Goal: Task Accomplishment & Management: Manage account settings

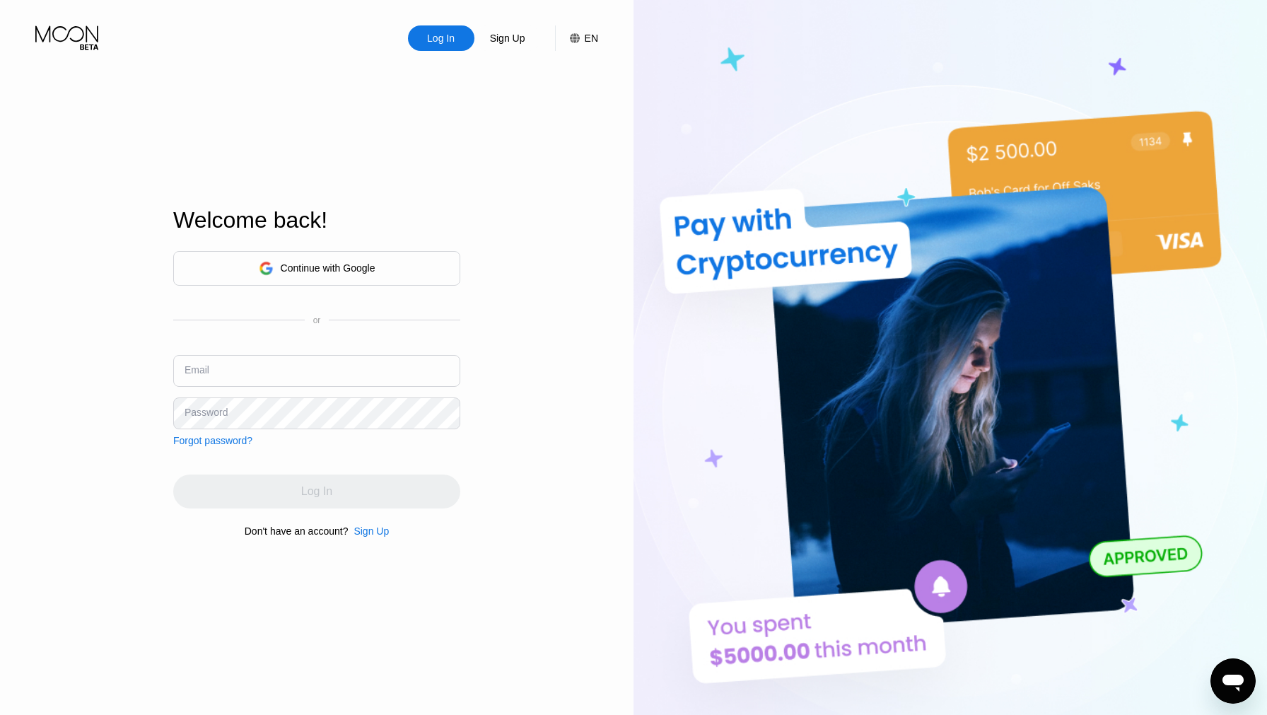
click at [233, 375] on input "text" at bounding box center [316, 371] width 287 height 32
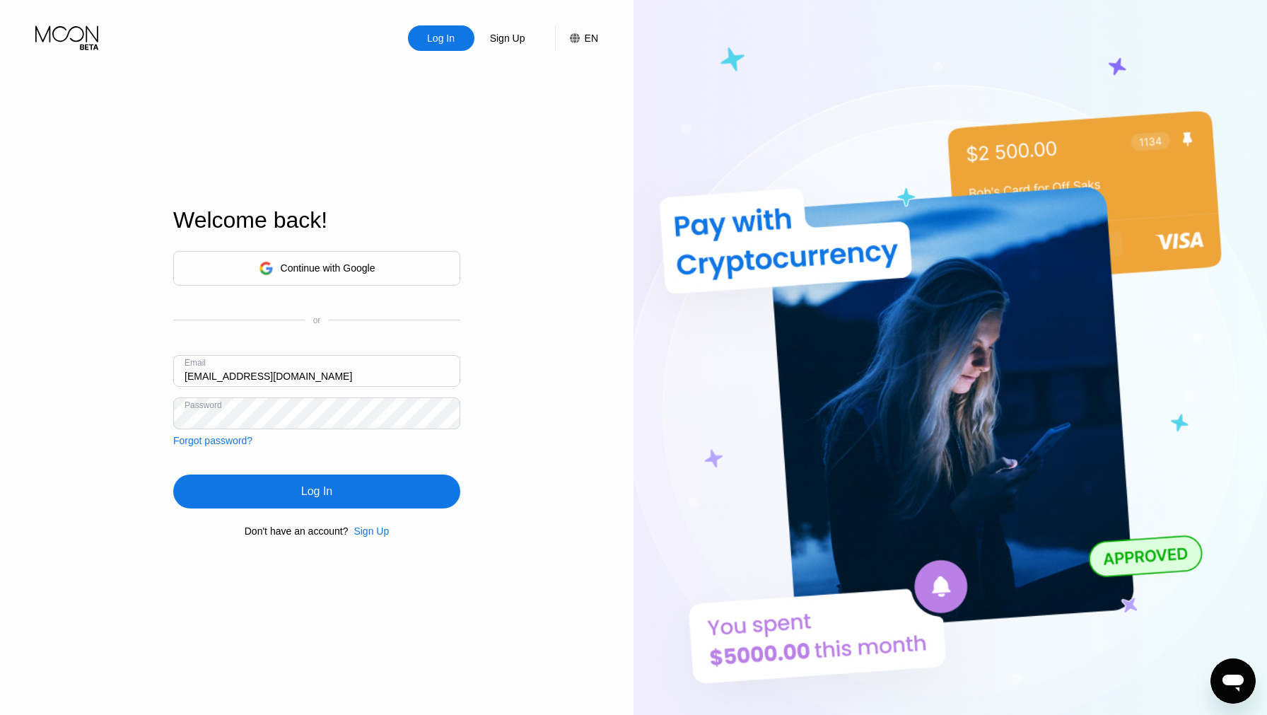
type input "[EMAIL_ADDRESS][DOMAIN_NAME]"
click at [286, 487] on div "Log In" at bounding box center [316, 491] width 287 height 34
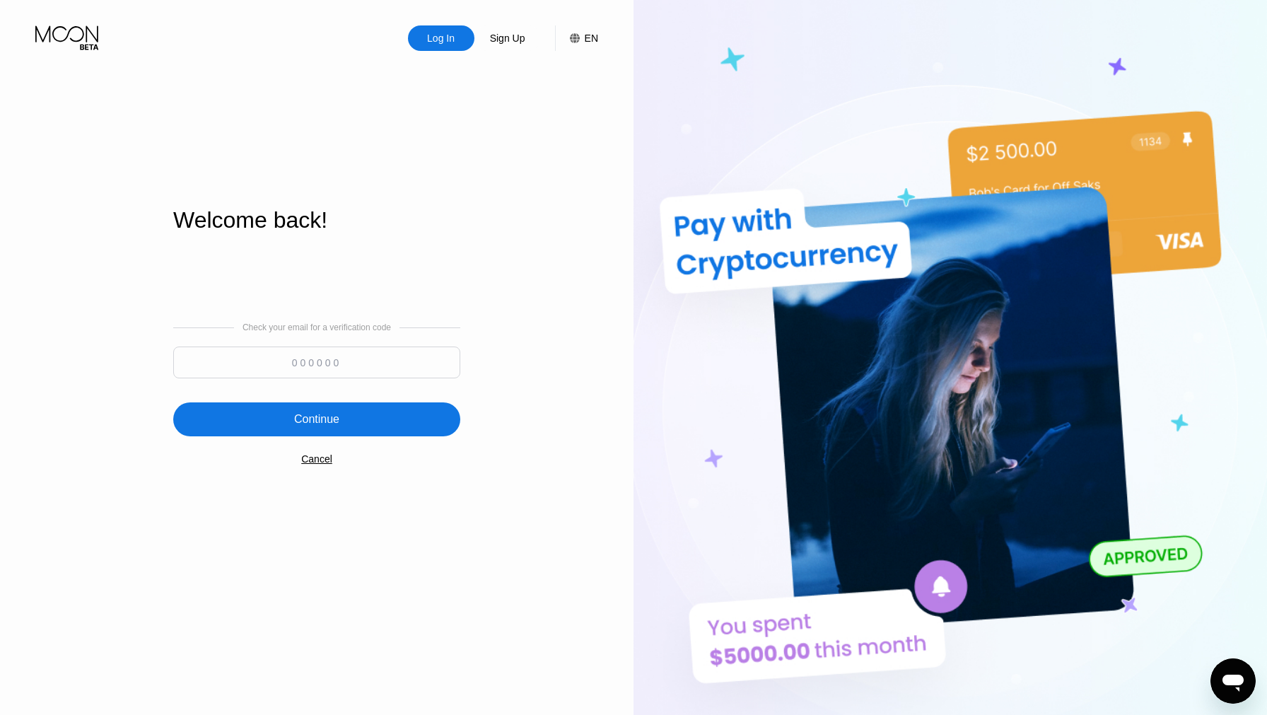
click at [318, 363] on input at bounding box center [316, 362] width 287 height 32
paste input "248755"
type input "248755"
click at [322, 416] on div "Continue" at bounding box center [316, 419] width 45 height 14
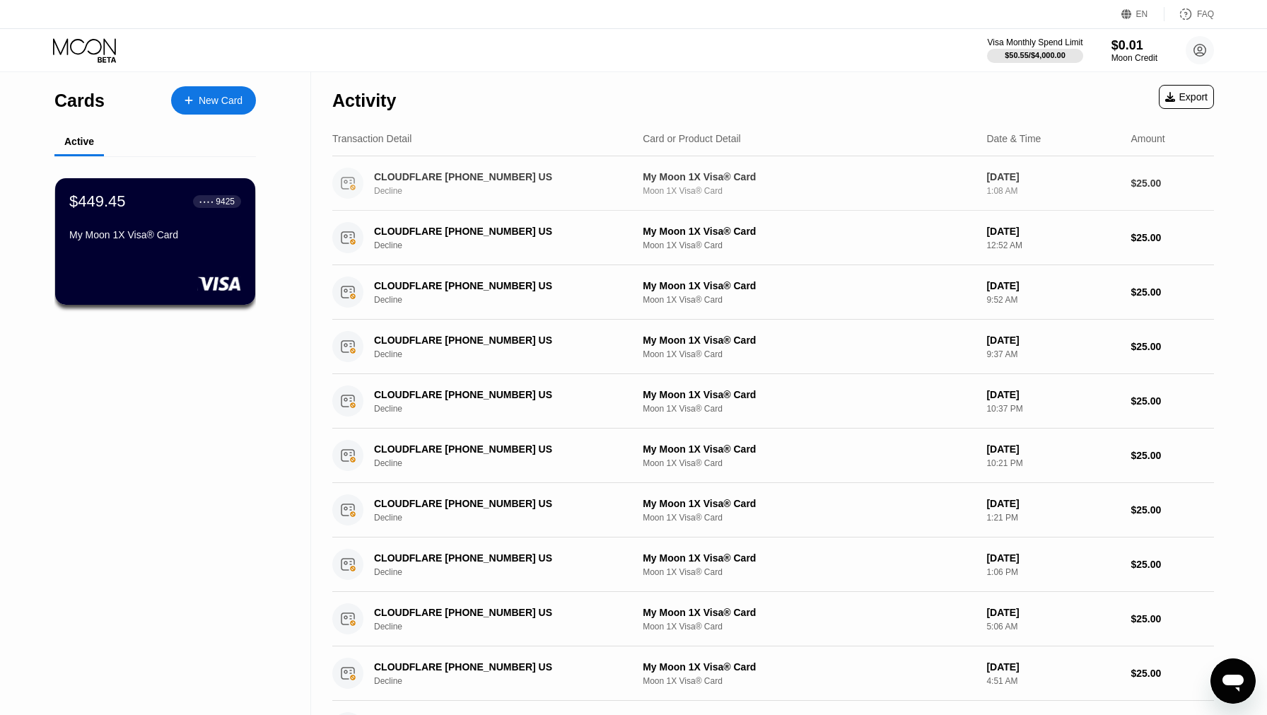
click at [627, 183] on div "CLOUDFLARE [PHONE_NUMBER] US Decline" at bounding box center [508, 183] width 269 height 25
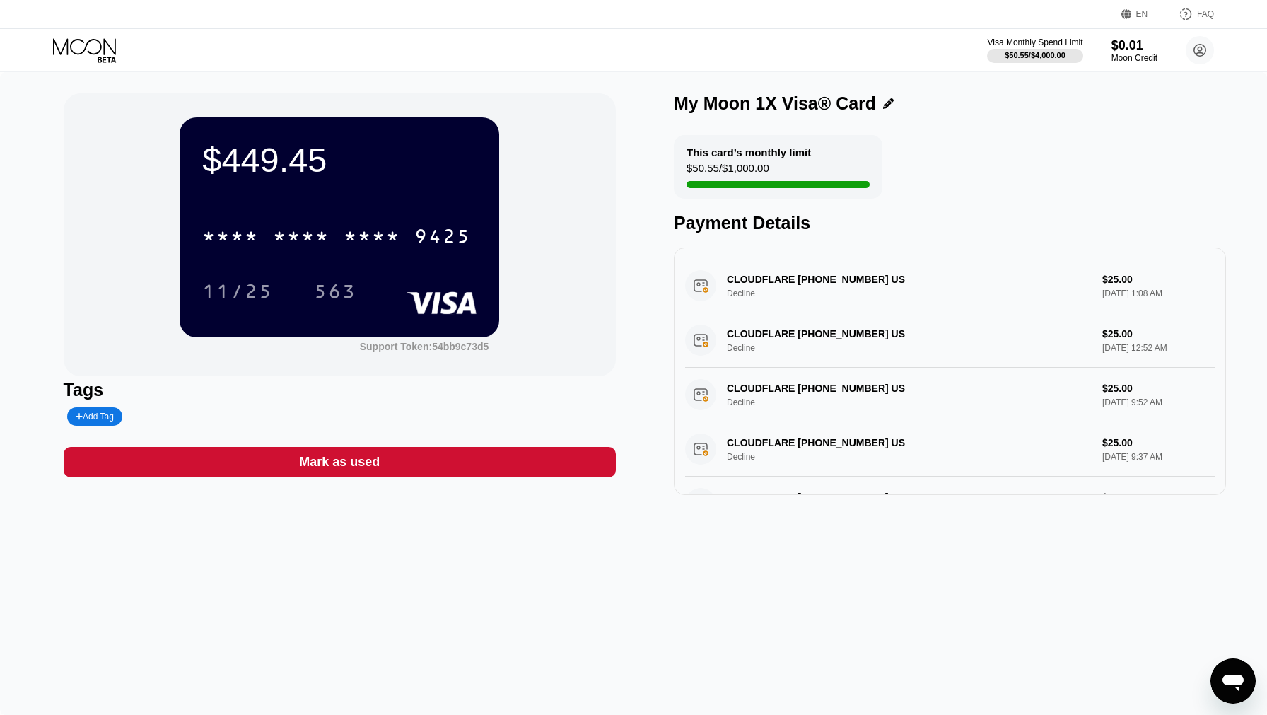
click at [878, 281] on div "CLOUDFLARE [PHONE_NUMBER] US Decline $25.00 [DATE] 1:08 AM" at bounding box center [949, 286] width 529 height 54
click at [1200, 57] on circle at bounding box center [1200, 50] width 28 height 28
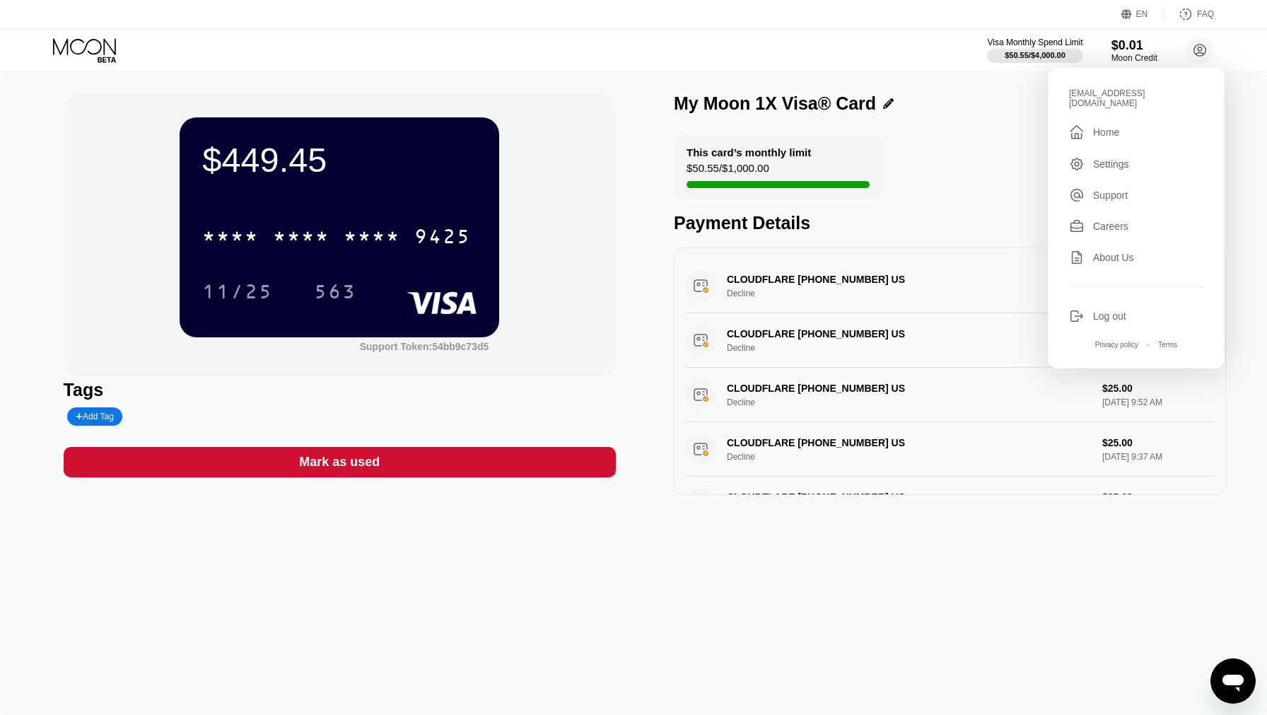
click at [1103, 158] on div "Settings" at bounding box center [1111, 163] width 36 height 11
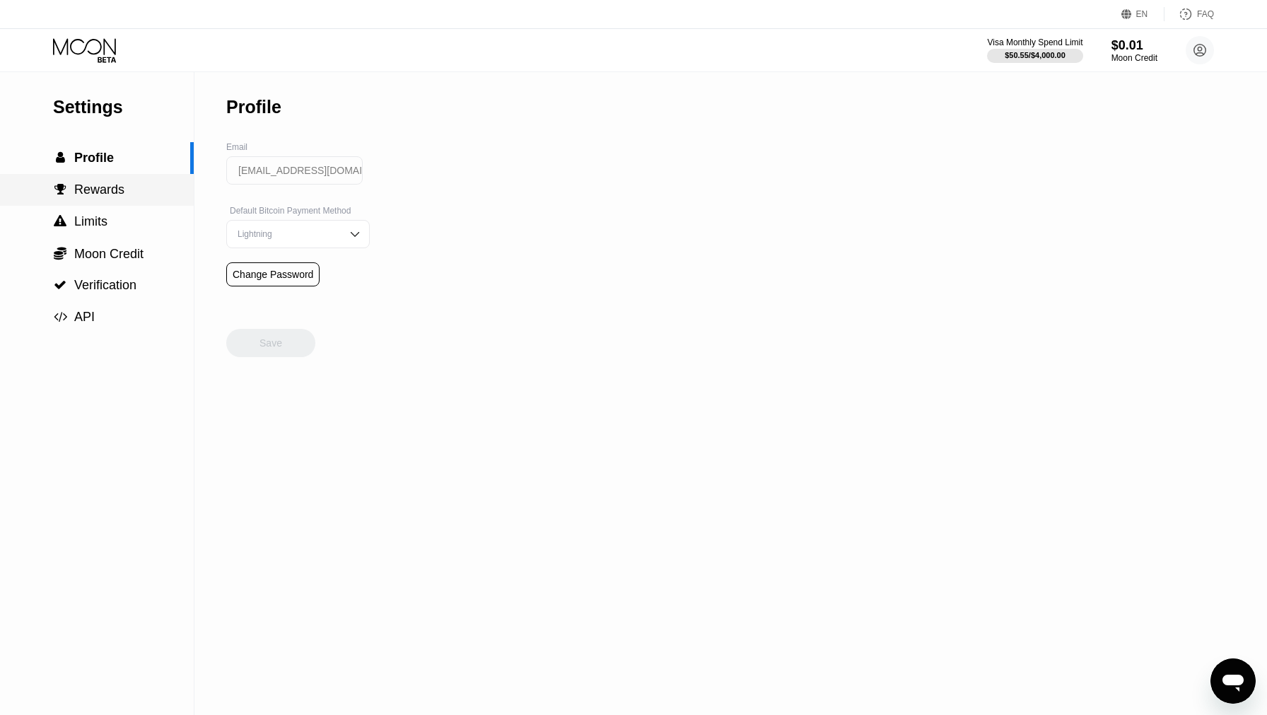
click at [88, 196] on span "Rewards" at bounding box center [99, 189] width 50 height 14
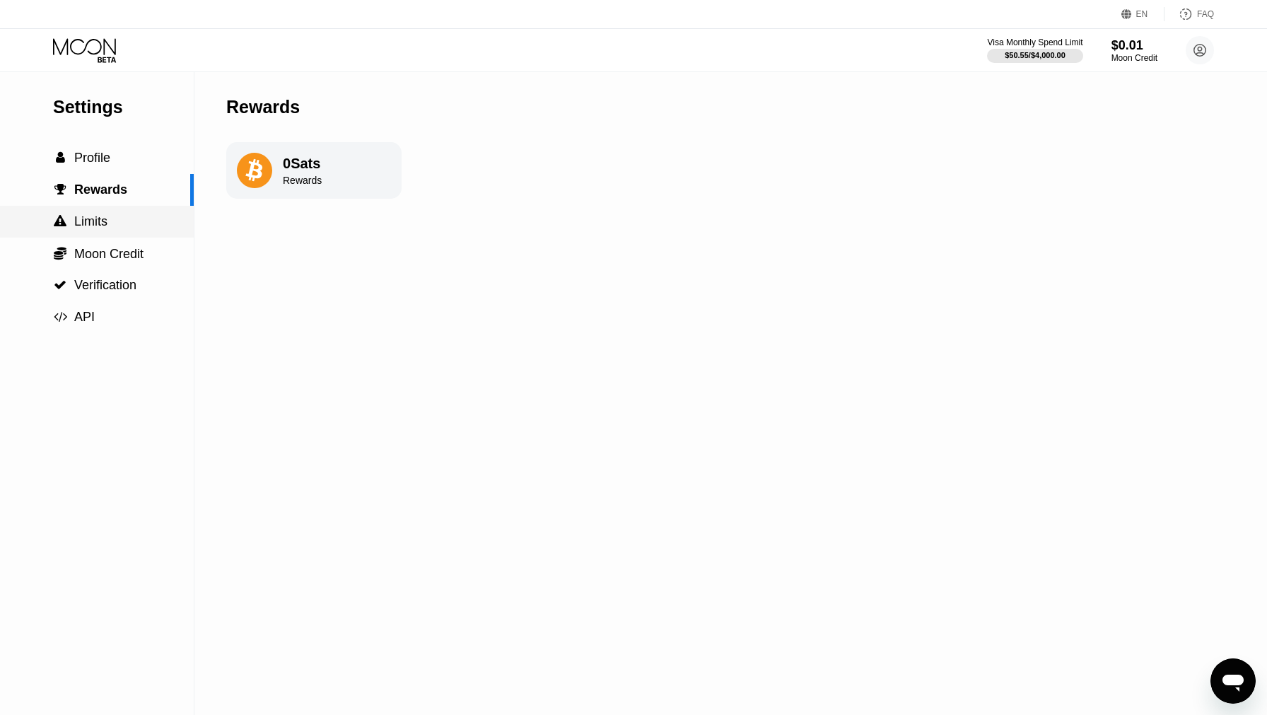
click at [90, 223] on span "Limits" at bounding box center [90, 221] width 33 height 14
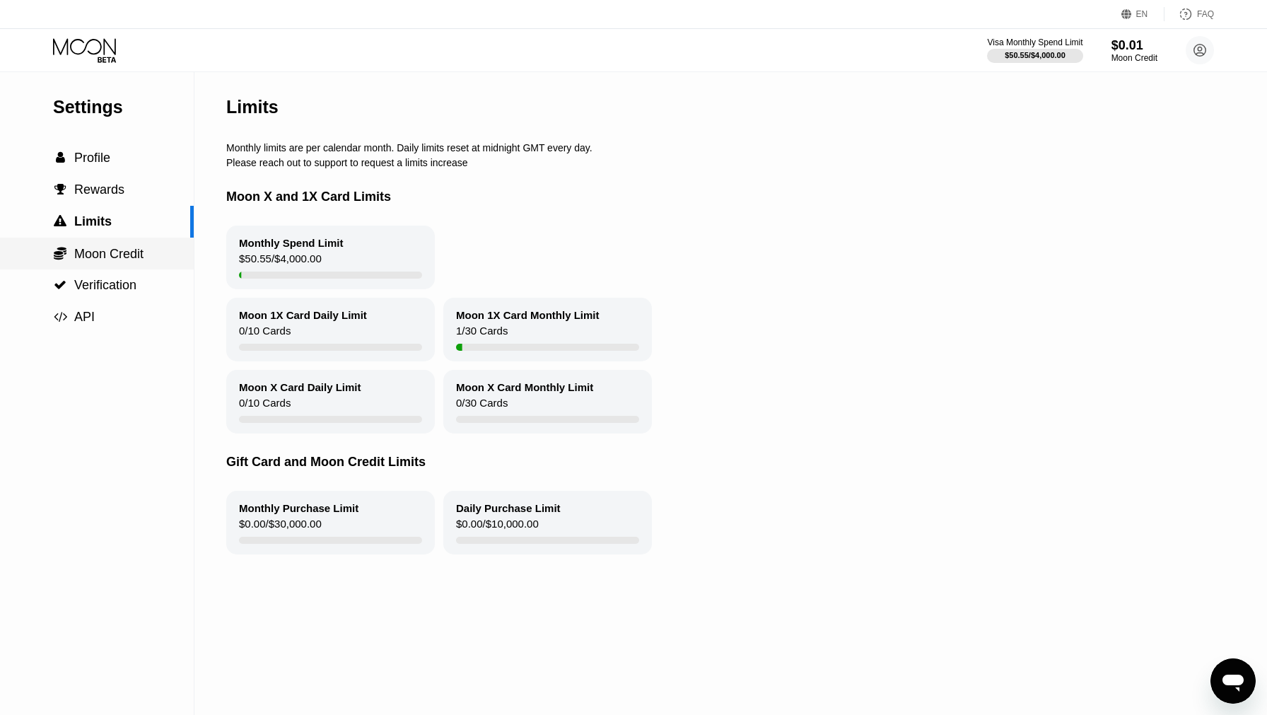
click at [125, 261] on span "Moon Credit" at bounding box center [108, 254] width 69 height 14
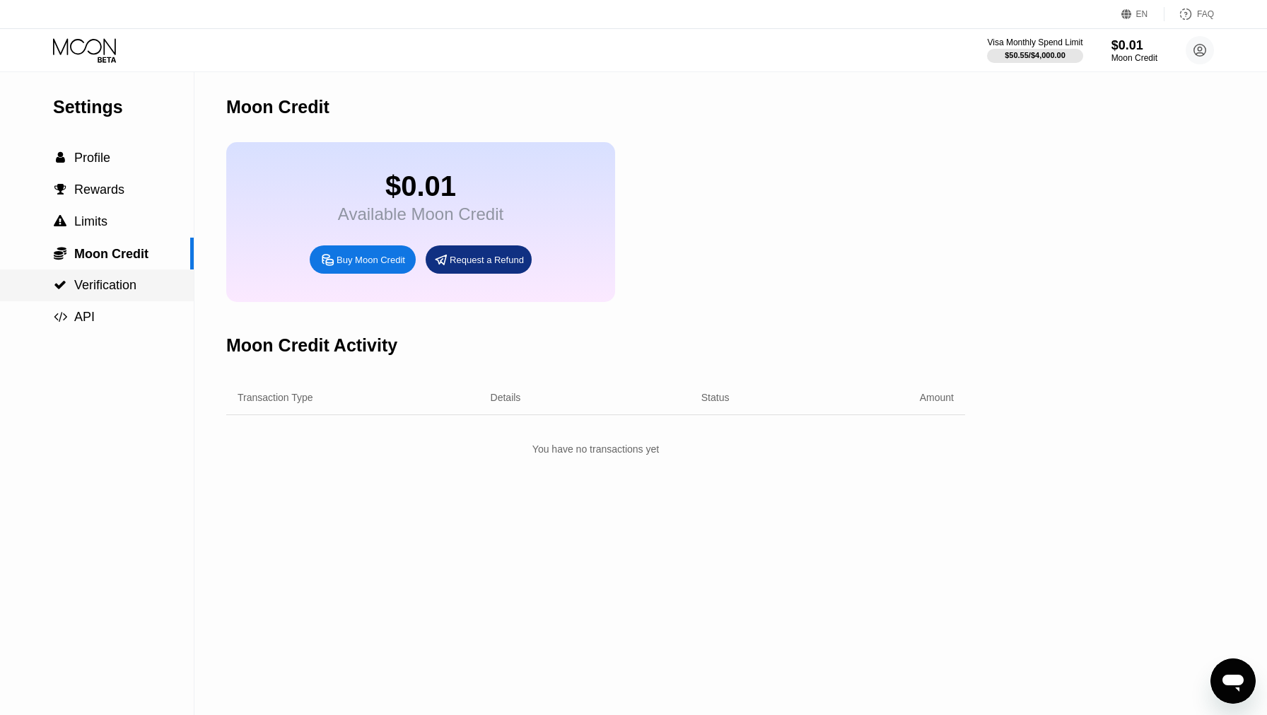
click at [95, 289] on span "Verification" at bounding box center [105, 285] width 62 height 14
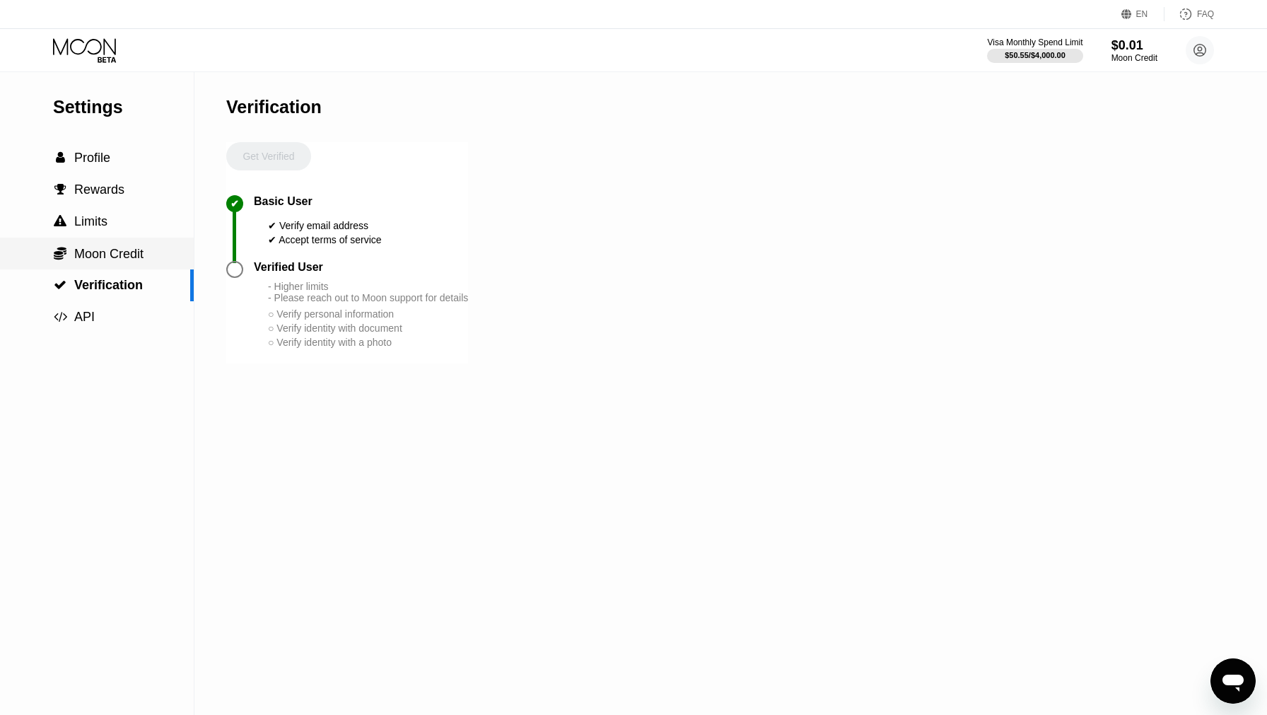
click at [90, 255] on span "Moon Credit" at bounding box center [108, 254] width 69 height 14
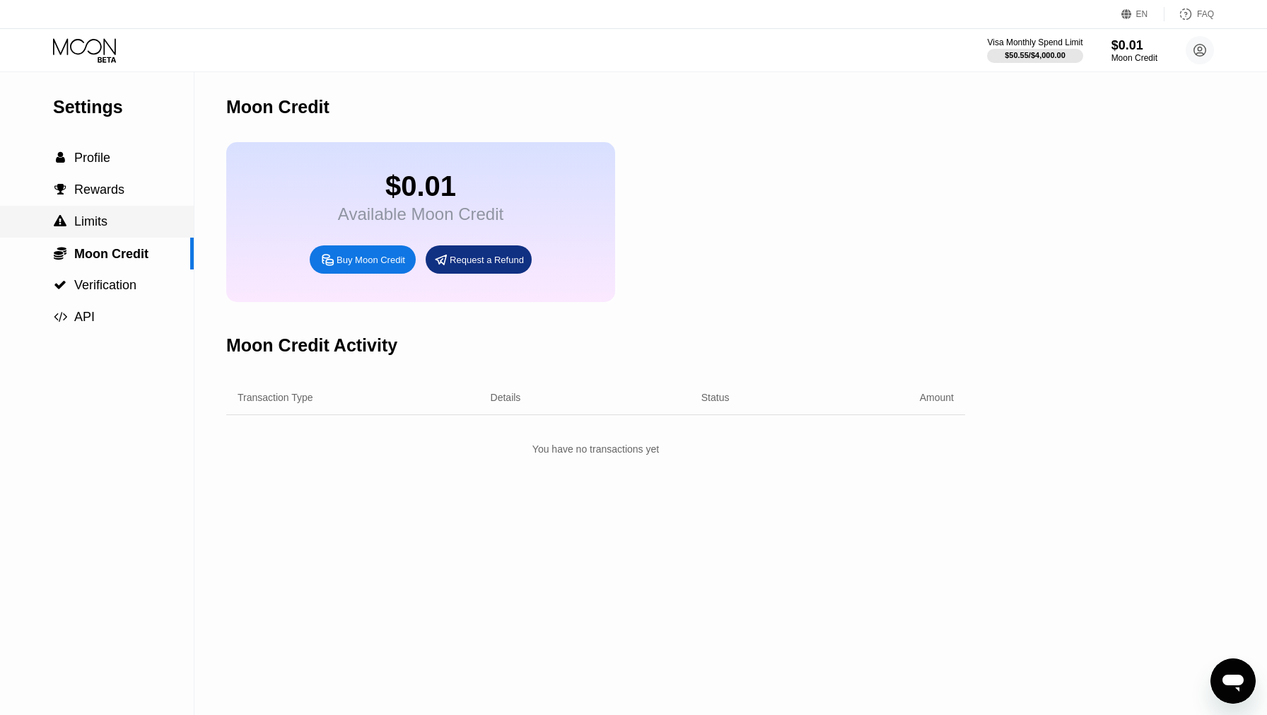
click at [91, 223] on span "Limits" at bounding box center [90, 221] width 33 height 14
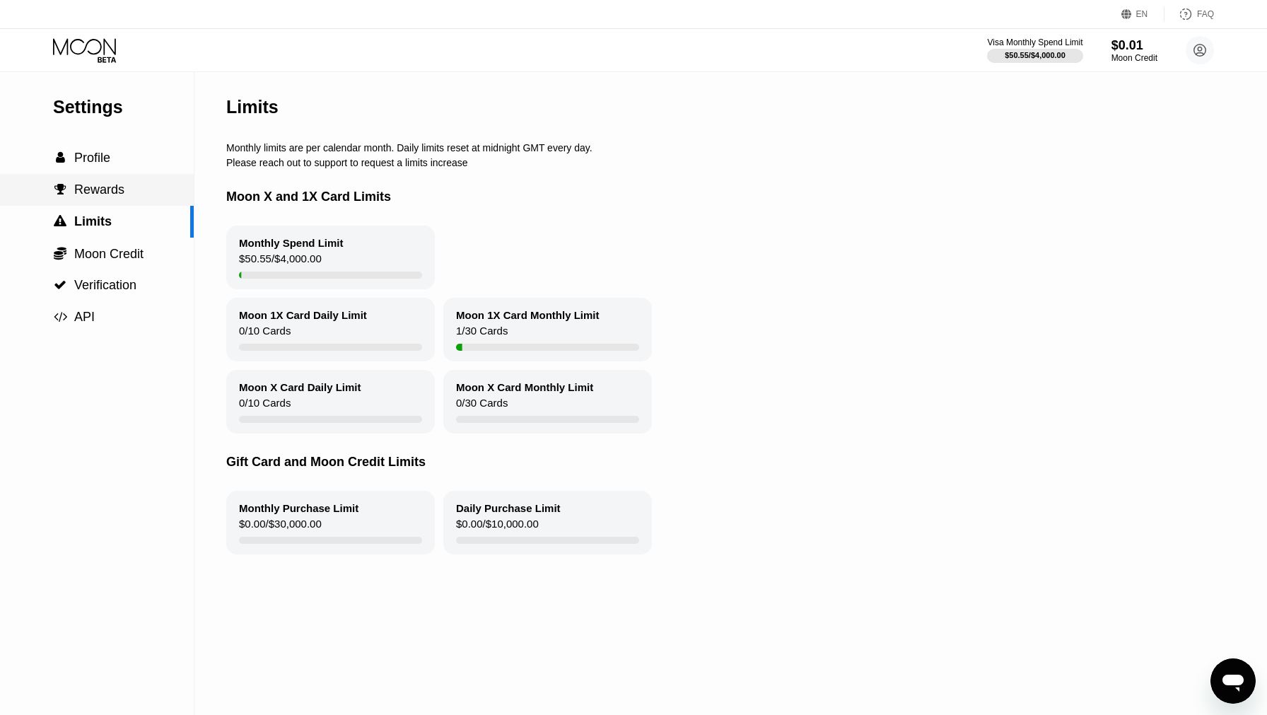
click at [93, 197] on span "Rewards" at bounding box center [99, 189] width 50 height 14
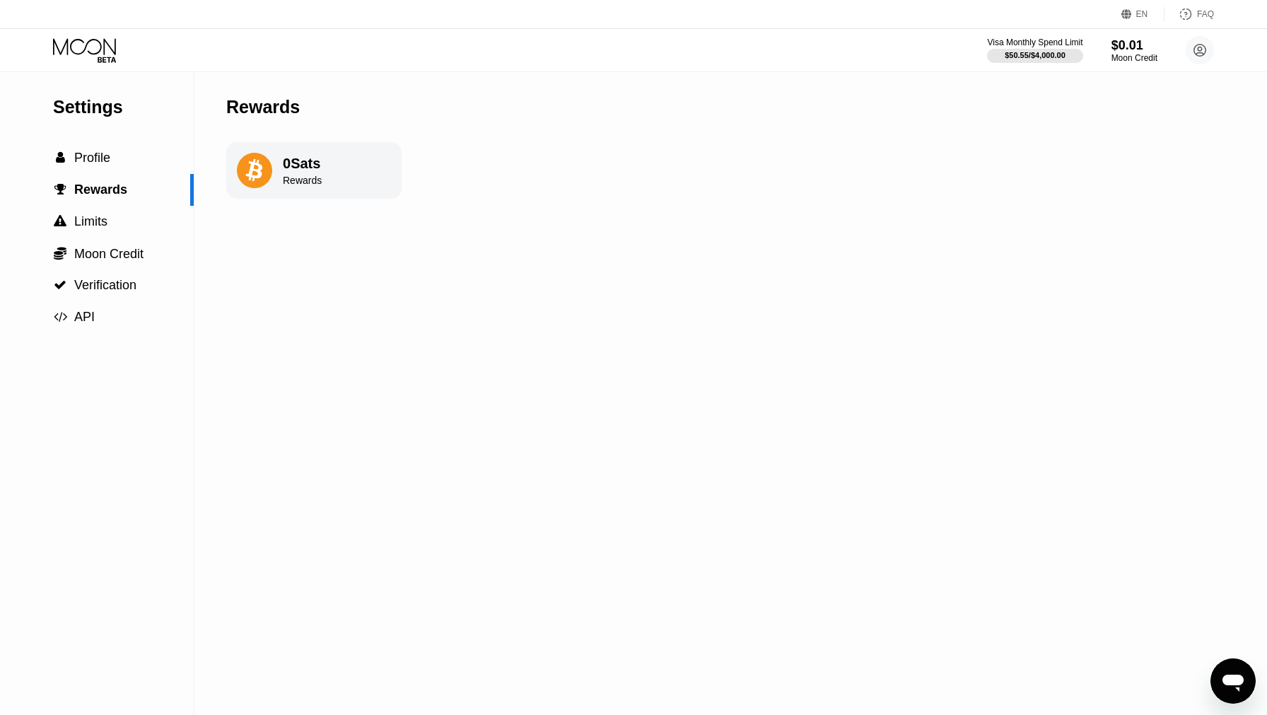
click at [92, 143] on div " Profile" at bounding box center [97, 158] width 194 height 32
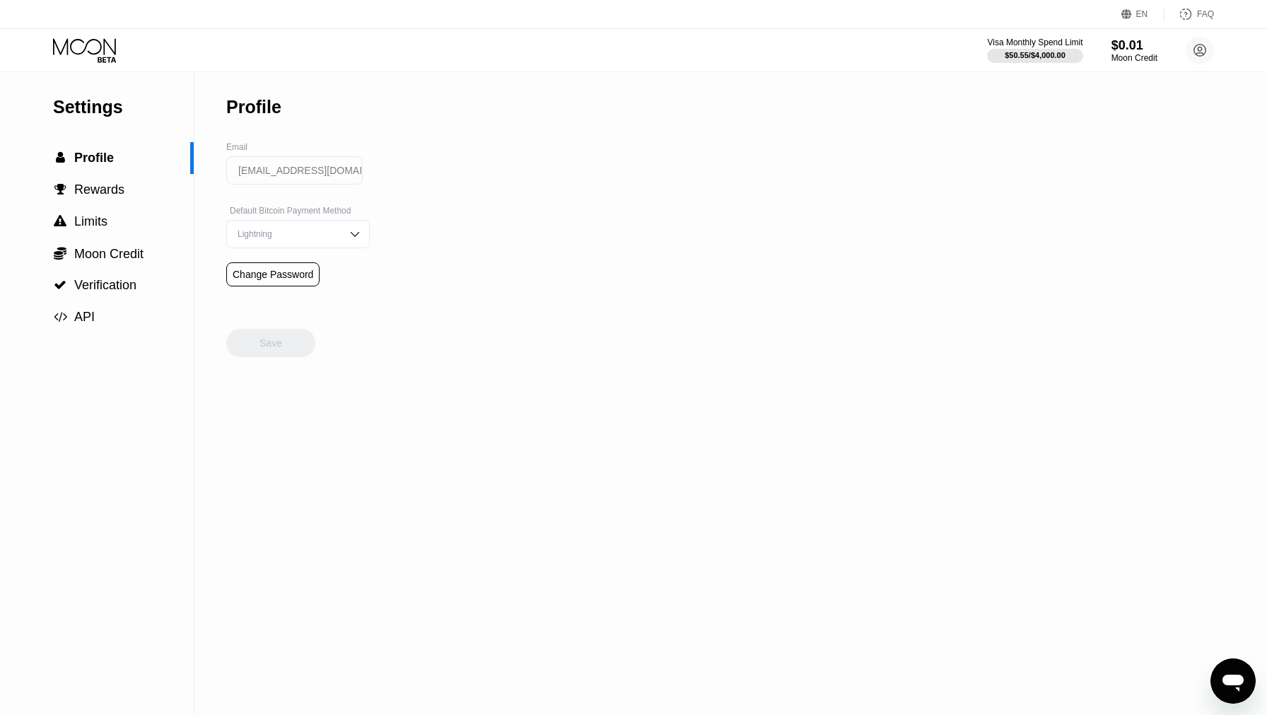
click at [93, 105] on div "Settings" at bounding box center [123, 107] width 141 height 21
click at [93, 50] on icon at bounding box center [86, 50] width 66 height 25
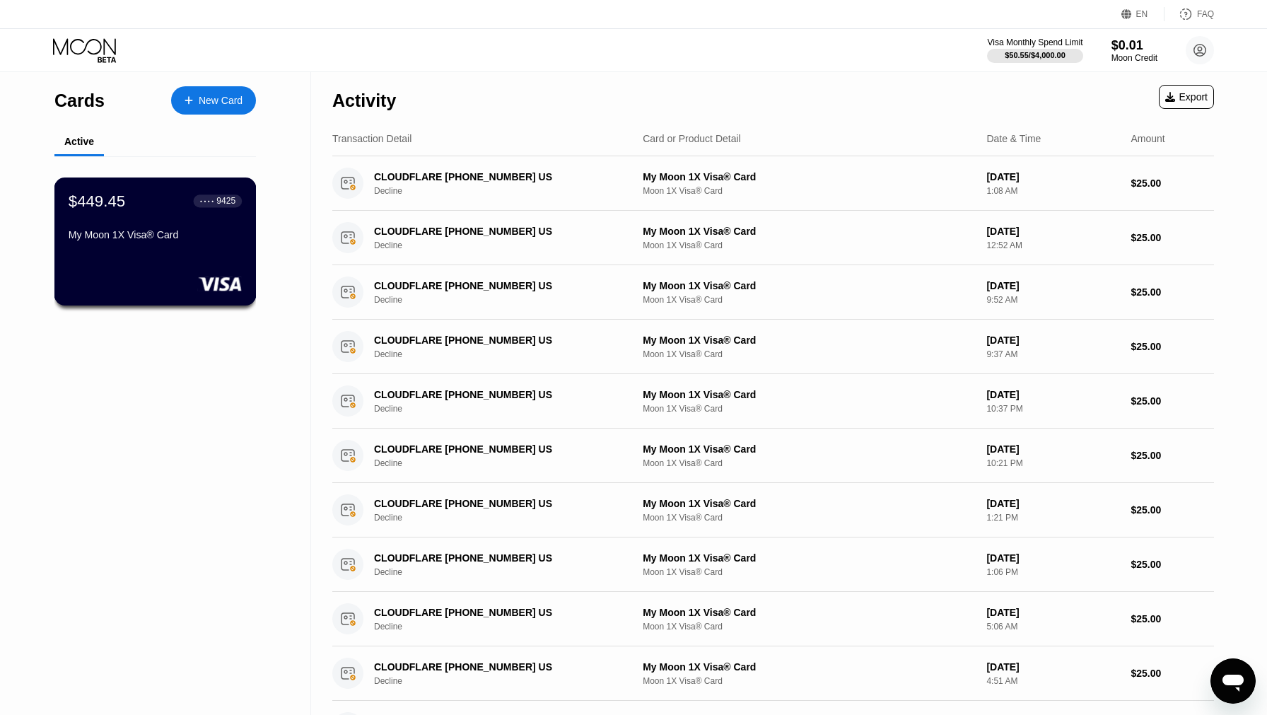
click at [202, 238] on div "My Moon 1X Visa® Card" at bounding box center [155, 234] width 173 height 11
